Goal: Task Accomplishment & Management: Use online tool/utility

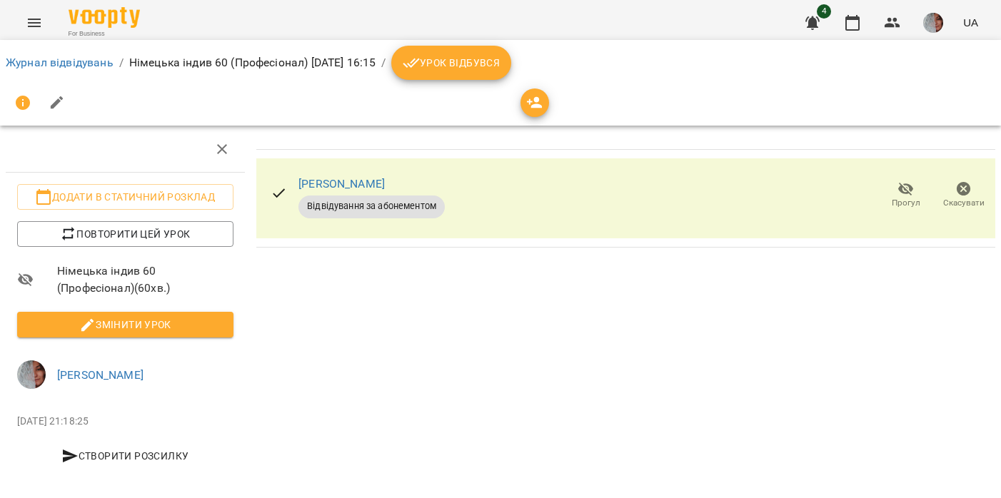
click at [500, 55] on span "Урок відбувся" at bounding box center [451, 62] width 97 height 17
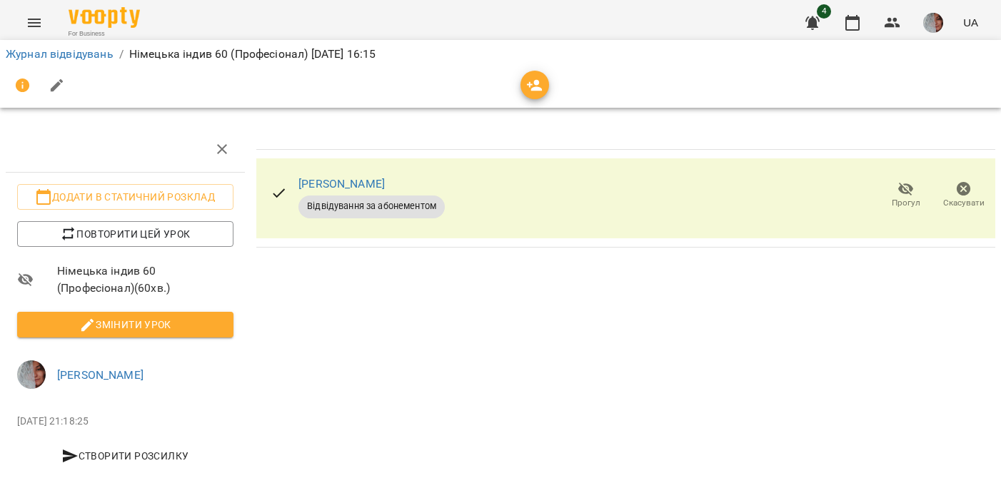
click at [932, 24] on img "button" at bounding box center [933, 23] width 20 height 20
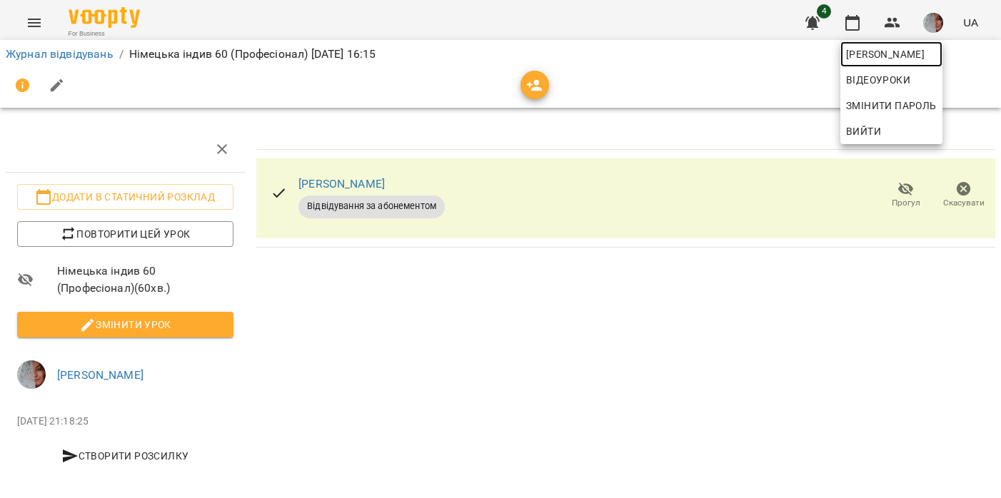
click at [922, 54] on span "[PERSON_NAME]" at bounding box center [891, 54] width 91 height 17
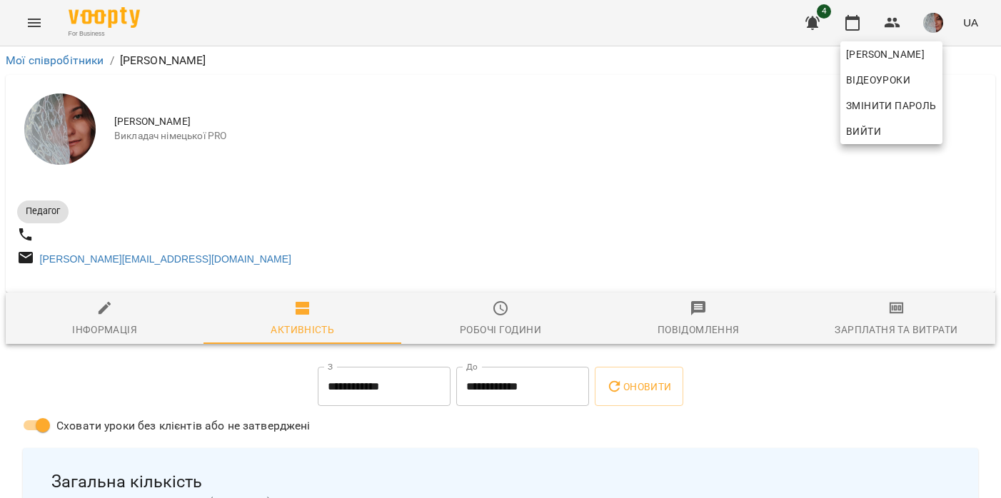
click at [889, 327] on div at bounding box center [500, 249] width 1001 height 498
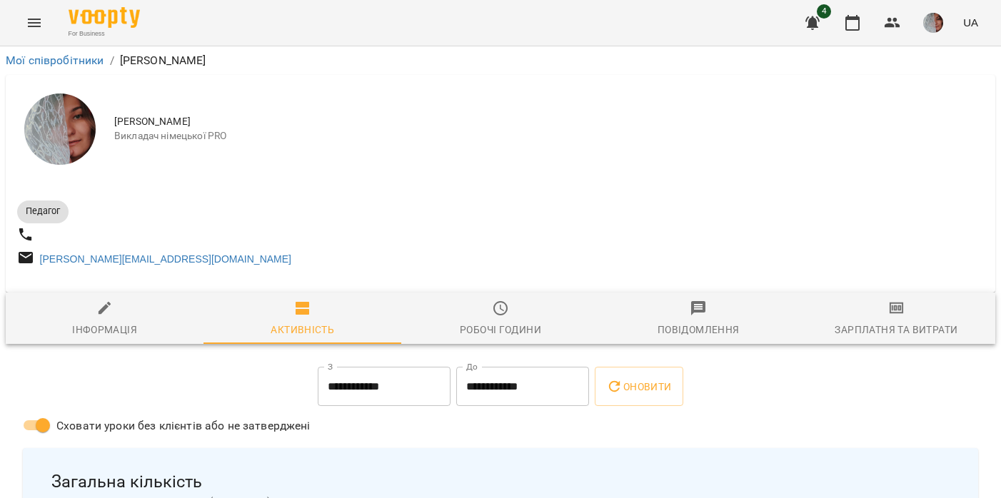
click at [896, 324] on span "Зарплатня та Витрати" at bounding box center [896, 319] width 181 height 39
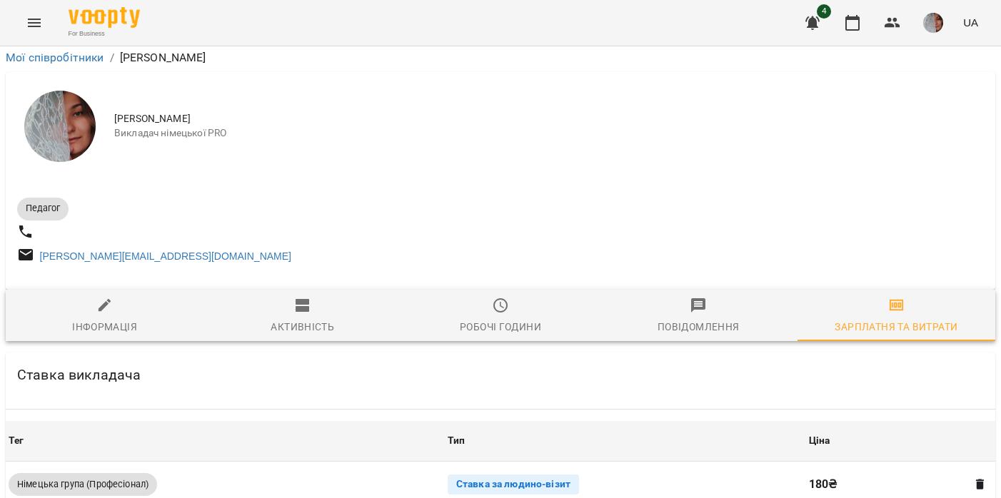
scroll to position [523, 0]
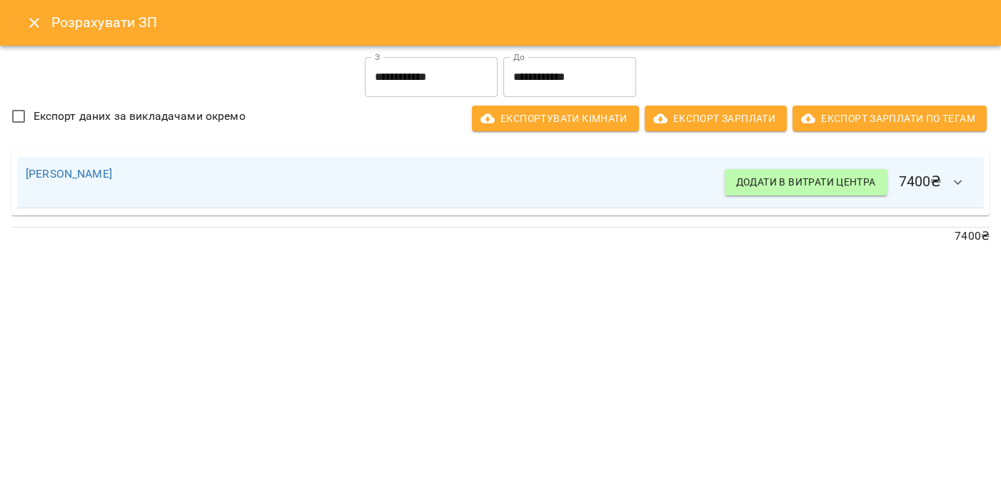
click at [35, 22] on icon "Close" at bounding box center [34, 23] width 10 height 10
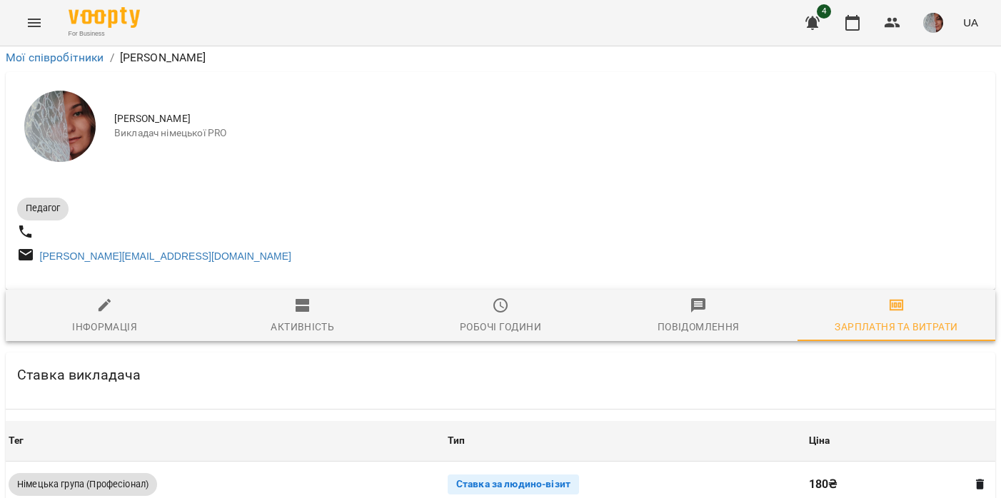
scroll to position [295, 0]
click at [929, 21] on img "button" at bounding box center [933, 23] width 20 height 20
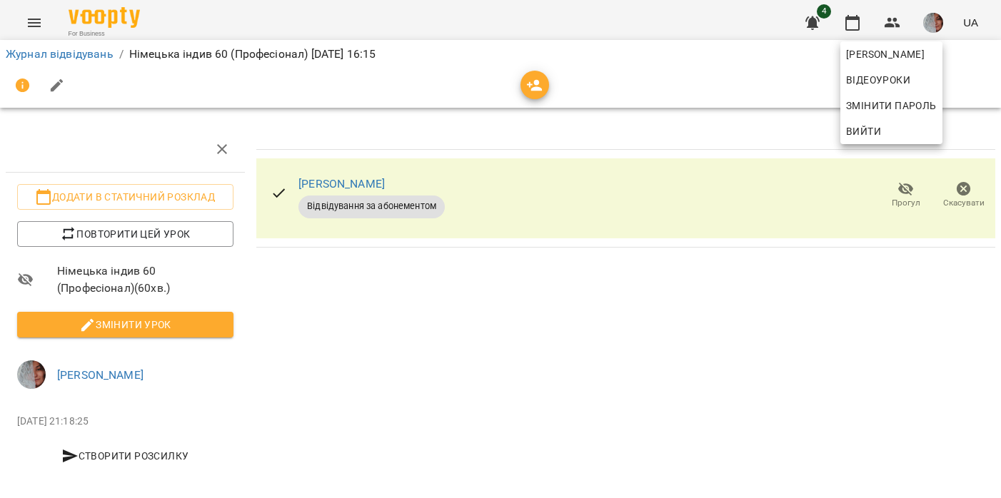
click at [69, 56] on div at bounding box center [500, 249] width 1001 height 498
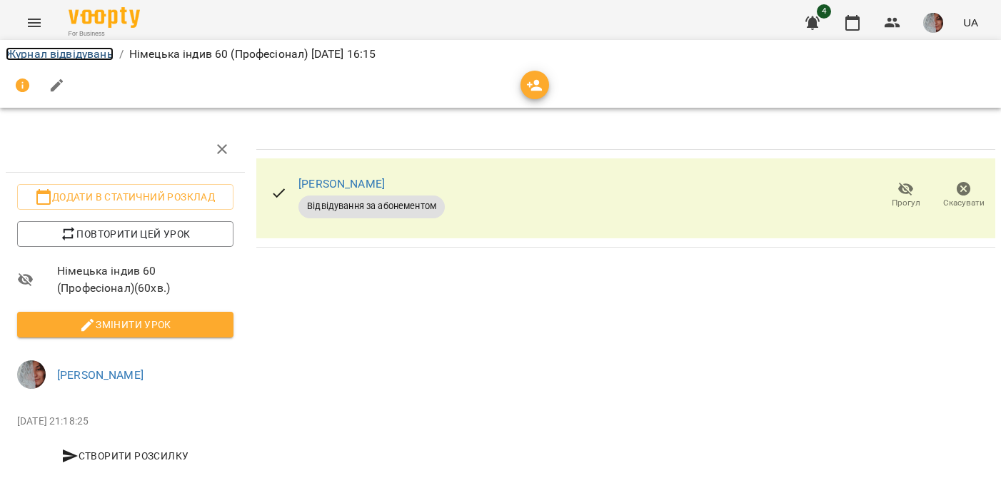
click at [69, 54] on link "Журнал відвідувань" at bounding box center [60, 54] width 108 height 14
